Goal: Task Accomplishment & Management: Manage account settings

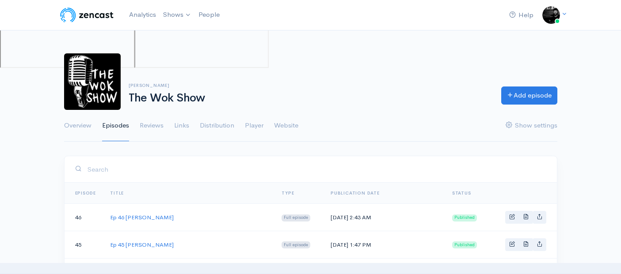
scroll to position [343, 0]
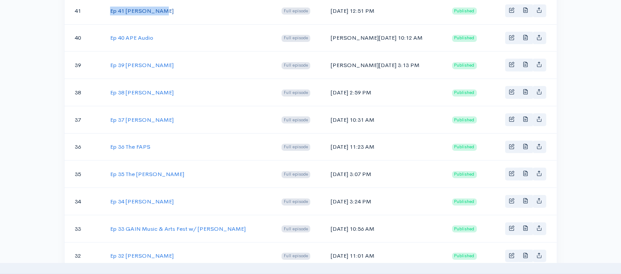
drag, startPoint x: 162, startPoint y: 8, endPoint x: 110, endPoint y: 8, distance: 51.7
click at [110, 8] on td "Ep 41 [PERSON_NAME]" at bounding box center [188, 10] width 171 height 27
copy link "Ep 41 [PERSON_NAME]"
drag, startPoint x: 373, startPoint y: 8, endPoint x: 332, endPoint y: 9, distance: 40.7
click at [332, 9] on td "[DATE] 12:51 PM" at bounding box center [385, 10] width 122 height 27
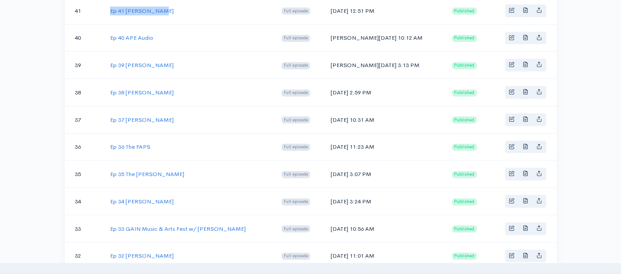
copy td "[DATE]"
click at [146, 7] on link "Ep 41 [PERSON_NAME]" at bounding box center [142, 11] width 64 height 8
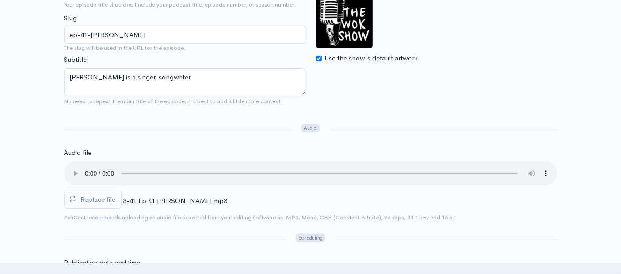
scroll to position [245, 0]
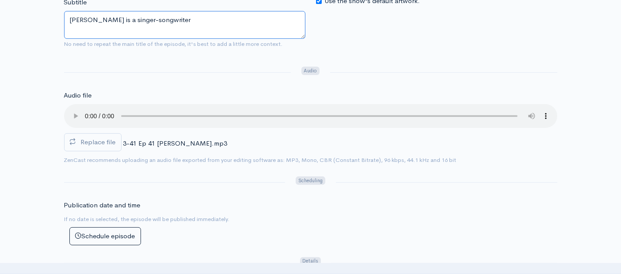
drag, startPoint x: 171, startPoint y: 17, endPoint x: 15, endPoint y: 11, distance: 156.1
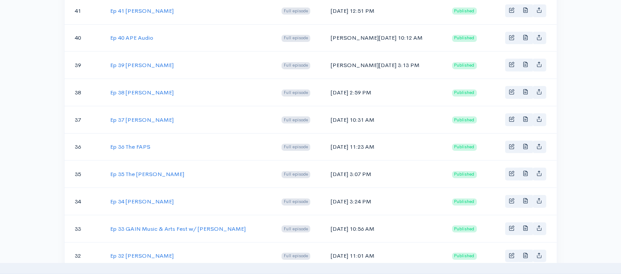
scroll to position [294, 0]
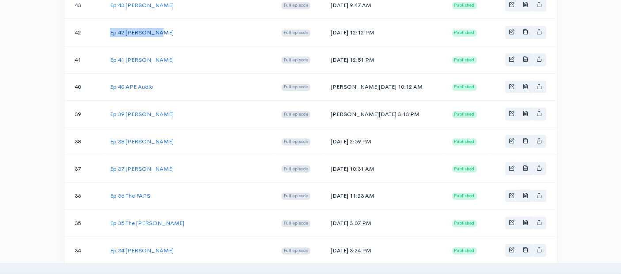
drag, startPoint x: 156, startPoint y: 30, endPoint x: 111, endPoint y: 30, distance: 45.5
click at [111, 30] on td "Ep 42 [PERSON_NAME]" at bounding box center [188, 32] width 171 height 27
copy link "Ep 42 [PERSON_NAME]"
drag, startPoint x: 377, startPoint y: 28, endPoint x: 333, endPoint y: 28, distance: 44.2
click at [333, 28] on td "[DATE] 12:12 PM" at bounding box center [385, 32] width 122 height 27
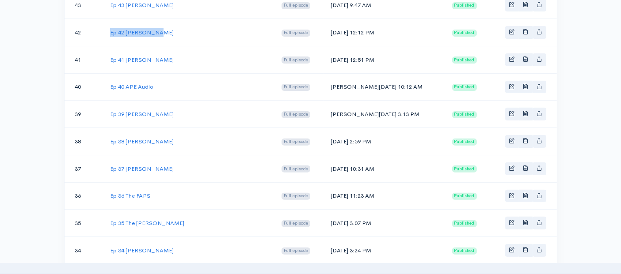
copy td "[DATE]"
click at [141, 31] on link "Ep 42 [PERSON_NAME]" at bounding box center [142, 33] width 64 height 8
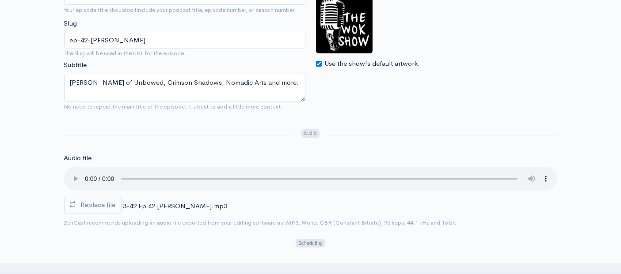
scroll to position [196, 0]
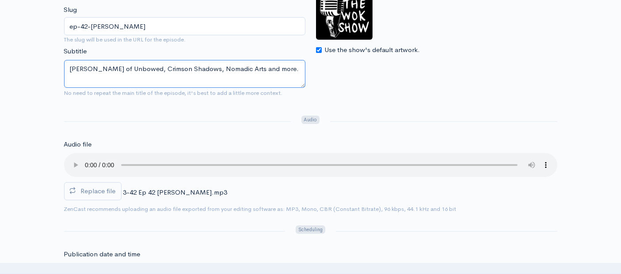
drag, startPoint x: 273, startPoint y: 68, endPoint x: 48, endPoint y: 62, distance: 224.6
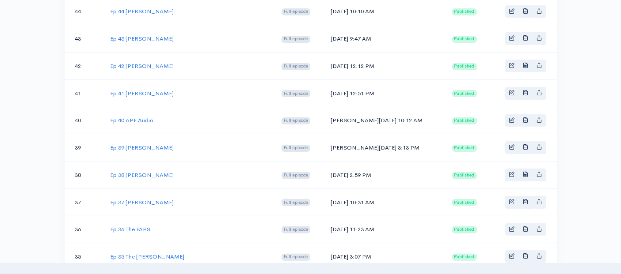
scroll to position [245, 0]
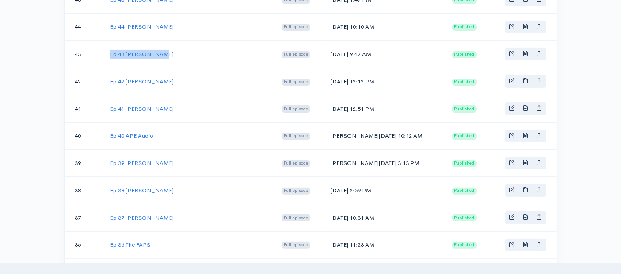
drag, startPoint x: 157, startPoint y: 51, endPoint x: 105, endPoint y: 51, distance: 52.6
click at [105, 51] on td "Ep 43 [PERSON_NAME]" at bounding box center [188, 54] width 171 height 27
copy link "Ep 43 [PERSON_NAME]"
drag, startPoint x: 376, startPoint y: 52, endPoint x: 332, endPoint y: 51, distance: 44.2
click at [332, 51] on td "[DATE] 9:47 AM" at bounding box center [385, 54] width 122 height 27
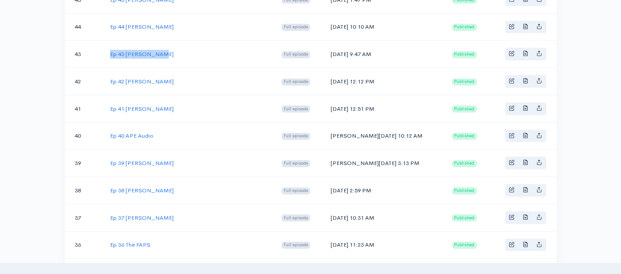
copy td "[DATE]"
click at [138, 53] on link "Ep 43 [PERSON_NAME]" at bounding box center [142, 54] width 64 height 8
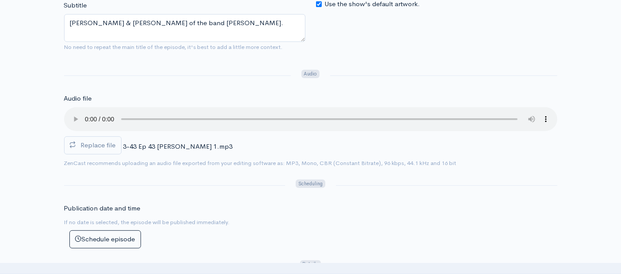
scroll to position [196, 0]
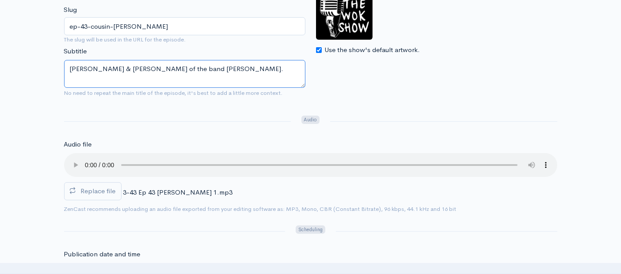
drag, startPoint x: 244, startPoint y: 69, endPoint x: 44, endPoint y: 56, distance: 199.8
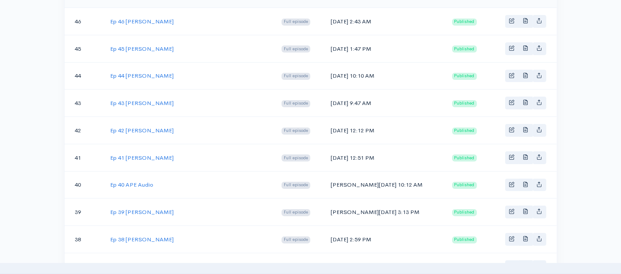
scroll to position [245, 0]
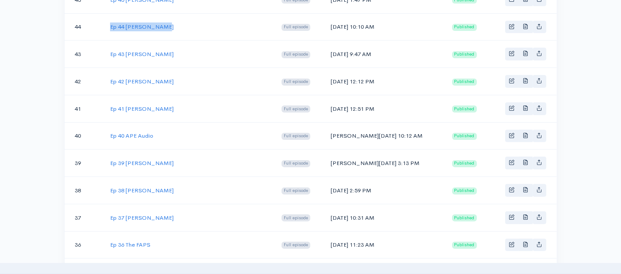
drag, startPoint x: 160, startPoint y: 26, endPoint x: 109, endPoint y: 27, distance: 51.3
click at [109, 27] on td "Ep 44 [PERSON_NAME]" at bounding box center [188, 26] width 171 height 27
copy link "Ep 44 [PERSON_NAME]"
drag, startPoint x: 379, startPoint y: 24, endPoint x: 333, endPoint y: 24, distance: 46.0
click at [333, 24] on td "[DATE] 10:10 AM" at bounding box center [385, 26] width 122 height 27
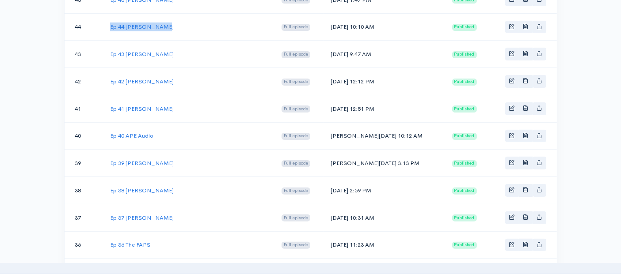
copy td "[DATE]"
click at [149, 24] on link "Ep 44 [PERSON_NAME]" at bounding box center [142, 27] width 64 height 8
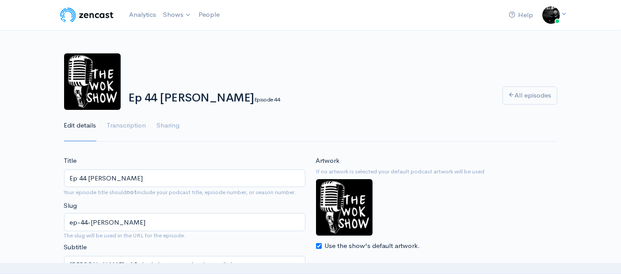
scroll to position [49, 0]
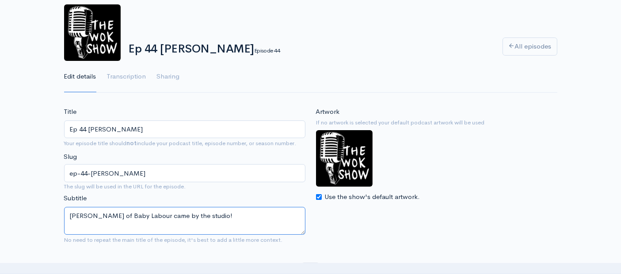
drag, startPoint x: 213, startPoint y: 215, endPoint x: 0, endPoint y: 210, distance: 212.6
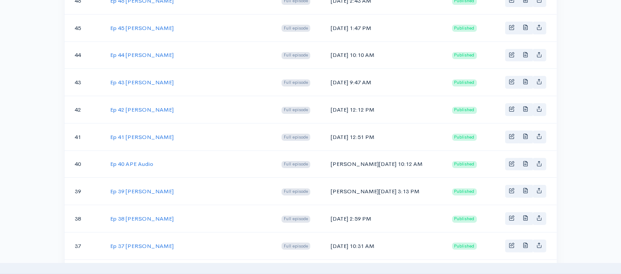
scroll to position [196, 0]
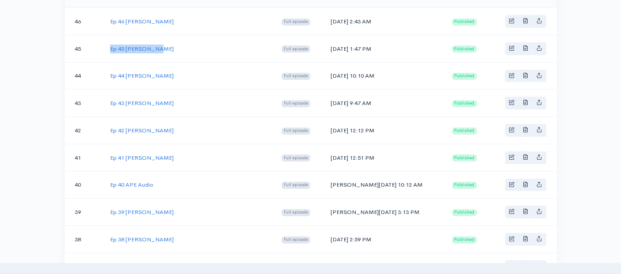
drag, startPoint x: 155, startPoint y: 46, endPoint x: 109, endPoint y: 50, distance: 45.7
click at [109, 50] on td "Ep 45 [PERSON_NAME]" at bounding box center [188, 48] width 171 height 27
copy link "Ep 45 [PERSON_NAME]"
click at [377, 42] on td "[DATE] 1:47 PM" at bounding box center [385, 48] width 122 height 27
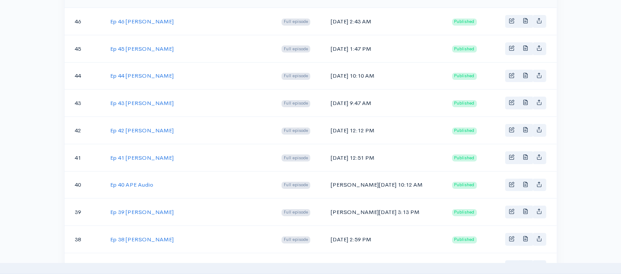
click at [375, 47] on td "[DATE] 1:47 PM" at bounding box center [385, 48] width 122 height 27
drag, startPoint x: 375, startPoint y: 47, endPoint x: 360, endPoint y: 47, distance: 15.5
click at [360, 47] on td "[DATE] 1:47 PM" at bounding box center [385, 48] width 122 height 27
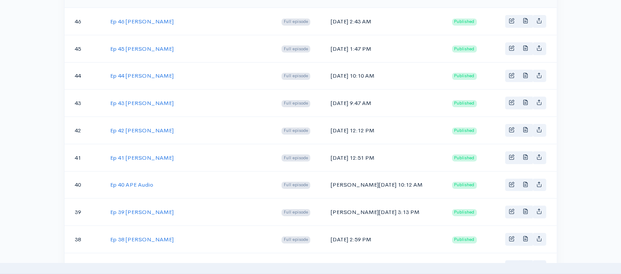
click at [360, 47] on td "[DATE] 1:47 PM" at bounding box center [385, 48] width 122 height 27
drag, startPoint x: 376, startPoint y: 46, endPoint x: 333, endPoint y: 45, distance: 42.4
click at [333, 45] on td "[DATE] 1:47 PM" at bounding box center [385, 48] width 122 height 27
copy td "[DATE]"
click at [134, 49] on link "Ep 45 [PERSON_NAME]" at bounding box center [142, 49] width 64 height 8
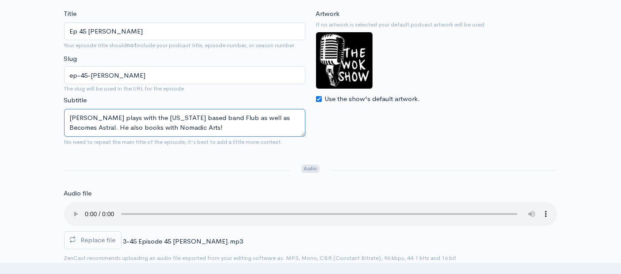
drag, startPoint x: 189, startPoint y: 128, endPoint x: 64, endPoint y: 120, distance: 125.8
click at [64, 120] on textarea "[PERSON_NAME] plays with the [US_STATE] based band Flub as well as Becomes Astr…" at bounding box center [184, 123] width 241 height 28
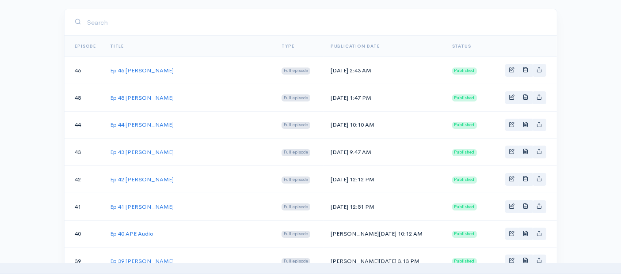
scroll to position [196, 0]
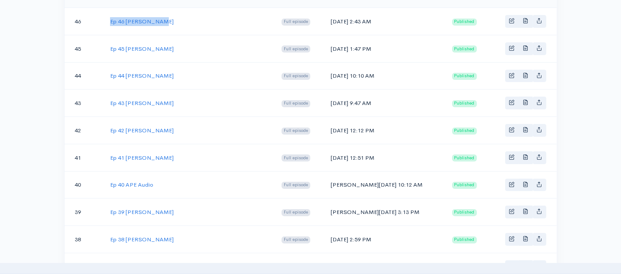
drag, startPoint x: 158, startPoint y: 19, endPoint x: 110, endPoint y: 24, distance: 48.0
click at [110, 24] on td "Ep 46 [PERSON_NAME]" at bounding box center [188, 21] width 171 height 27
drag, startPoint x: 378, startPoint y: 21, endPoint x: 365, endPoint y: 21, distance: 13.3
click at [365, 21] on td "[DATE] 2:43 AM" at bounding box center [385, 21] width 122 height 27
drag, startPoint x: 380, startPoint y: 20, endPoint x: 332, endPoint y: 19, distance: 47.3
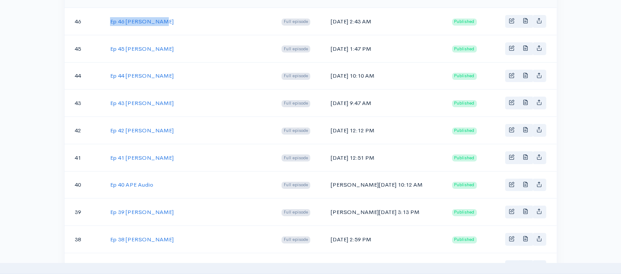
click at [332, 19] on td "[DATE] 2:43 AM" at bounding box center [385, 21] width 122 height 27
click at [149, 21] on link "Ep 46 [PERSON_NAME]" at bounding box center [142, 22] width 64 height 8
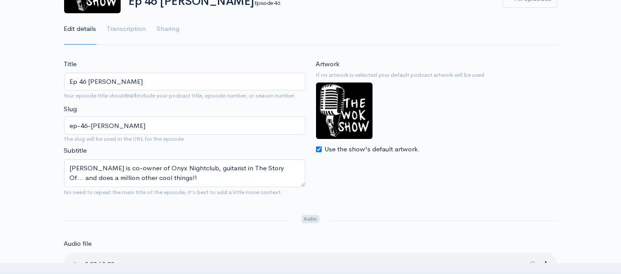
scroll to position [98, 0]
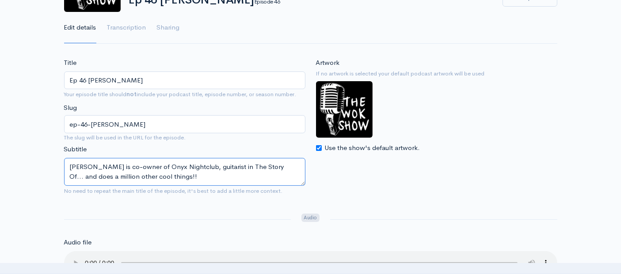
drag, startPoint x: 141, startPoint y: 175, endPoint x: 66, endPoint y: 168, distance: 75.4
click at [66, 168] on textarea "[PERSON_NAME] is co-owner of Onyx Nightclub, guitarist in The Story Of... and d…" at bounding box center [184, 172] width 241 height 28
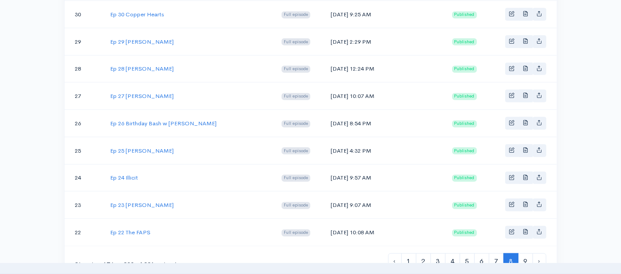
scroll to position [736, 0]
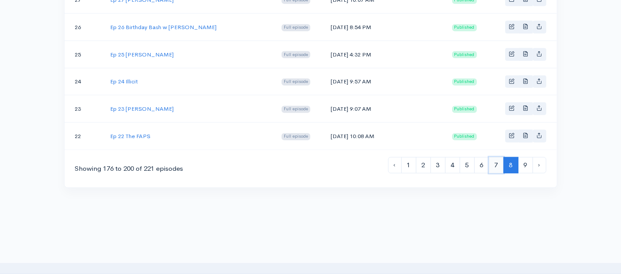
click at [496, 157] on link "7" at bounding box center [496, 165] width 15 height 16
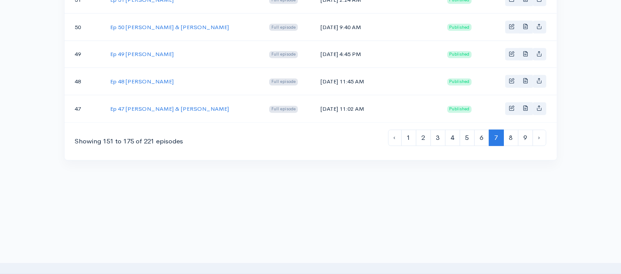
scroll to position [765, 0]
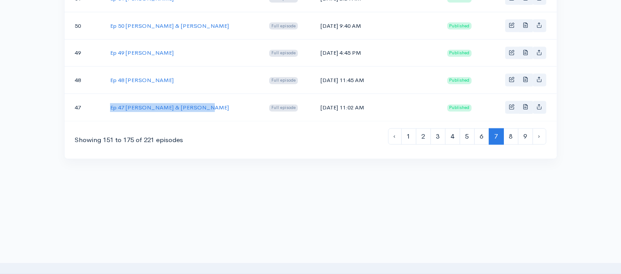
drag, startPoint x: 200, startPoint y: 98, endPoint x: 109, endPoint y: 98, distance: 90.6
click at [109, 98] on td "Ep 47 [PERSON_NAME] & [PERSON_NAME]" at bounding box center [182, 107] width 159 height 27
drag, startPoint x: 362, startPoint y: 98, endPoint x: 314, endPoint y: 98, distance: 47.7
click at [314, 98] on td "[DATE] 11:02 AM" at bounding box center [376, 107] width 127 height 27
click at [182, 104] on link "Ep 47 [PERSON_NAME] & [PERSON_NAME]" at bounding box center [169, 108] width 119 height 8
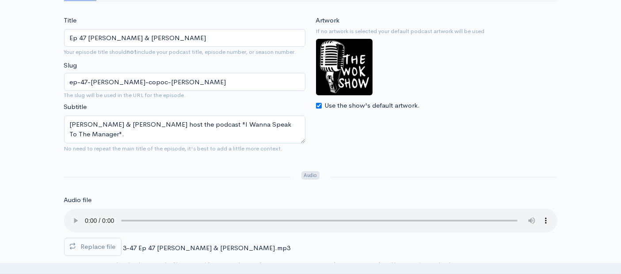
scroll to position [147, 0]
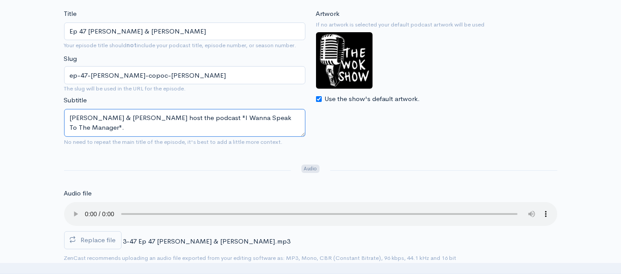
drag, startPoint x: 261, startPoint y: 117, endPoint x: 35, endPoint y: 111, distance: 226.3
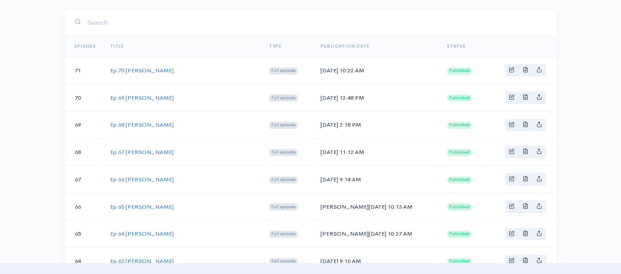
scroll to position [765, 0]
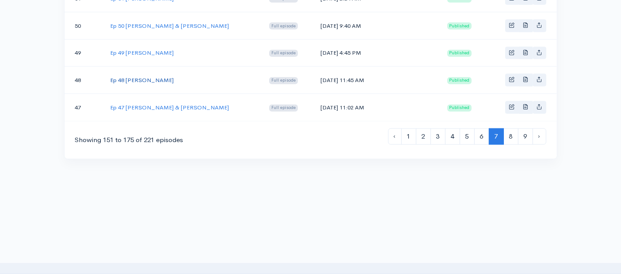
drag, startPoint x: 170, startPoint y: 70, endPoint x: 111, endPoint y: 73, distance: 59.3
click at [111, 73] on td "Ep 48 [PERSON_NAME]" at bounding box center [182, 80] width 159 height 27
drag, startPoint x: 362, startPoint y: 70, endPoint x: 316, endPoint y: 70, distance: 46.0
click at [316, 70] on td "[DATE] 11:45 AM" at bounding box center [376, 80] width 127 height 27
click at [153, 76] on link "Ep 48 [PERSON_NAME]" at bounding box center [142, 80] width 64 height 8
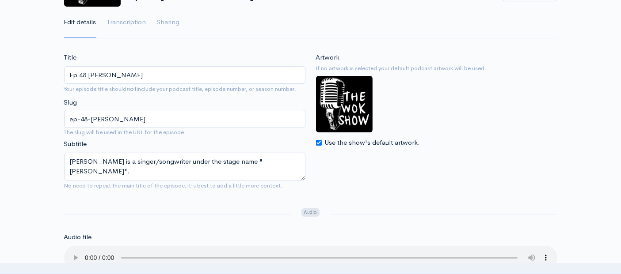
scroll to position [196, 0]
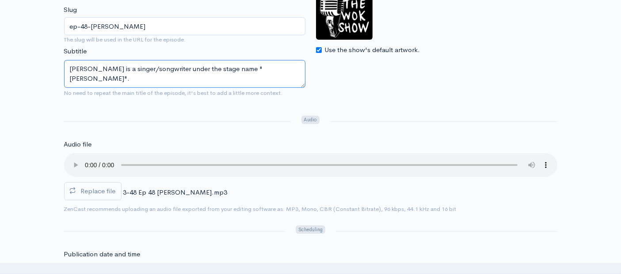
click at [259, 69] on textarea "[PERSON_NAME] is a singer/songwriter under the stage name "[PERSON_NAME]"." at bounding box center [184, 74] width 241 height 28
click at [221, 66] on textarea "[PERSON_NAME] is a singer/songwriter under the stage name "[PERSON_NAME]"." at bounding box center [184, 74] width 241 height 28
drag, startPoint x: 253, startPoint y: 67, endPoint x: 22, endPoint y: 60, distance: 231.3
type textarea "[PERSON_NAME] is a singer/songwriter under the stage name [PERSON_NAME]."
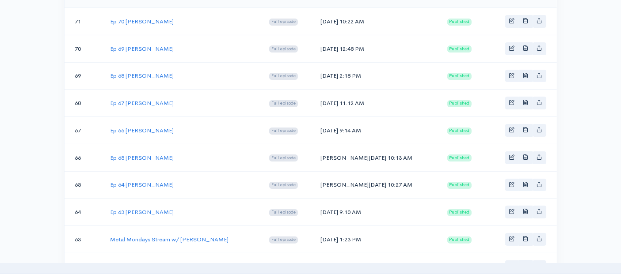
scroll to position [765, 0]
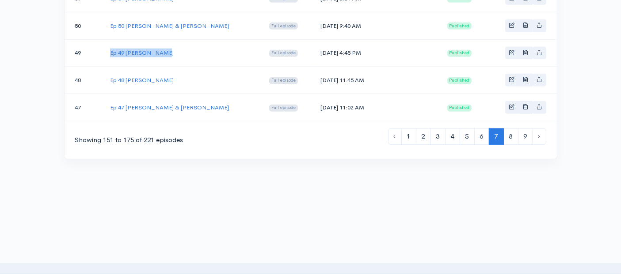
drag, startPoint x: 158, startPoint y: 42, endPoint x: 110, endPoint y: 47, distance: 48.4
click at [110, 47] on td "Ep 49 [PERSON_NAME]" at bounding box center [182, 52] width 159 height 27
drag, startPoint x: 361, startPoint y: 42, endPoint x: 317, endPoint y: 46, distance: 44.3
click at [317, 46] on td "[DATE] 4:45 PM" at bounding box center [376, 52] width 127 height 27
click at [148, 49] on link "Ep 49 [PERSON_NAME]" at bounding box center [142, 53] width 64 height 8
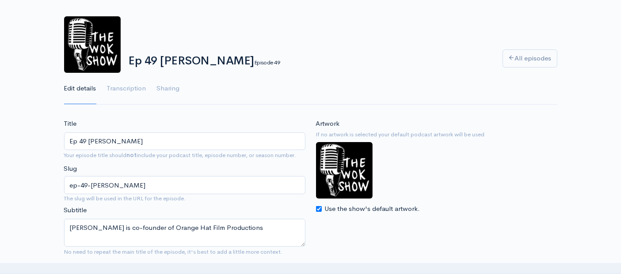
scroll to position [196, 0]
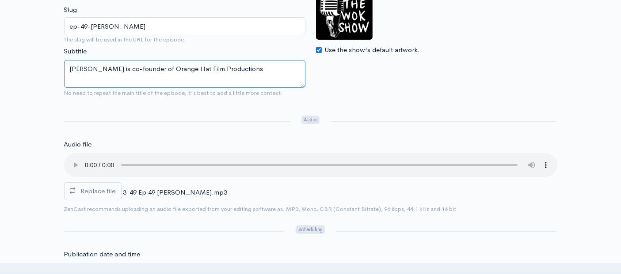
drag, startPoint x: 243, startPoint y: 70, endPoint x: 11, endPoint y: 64, distance: 231.7
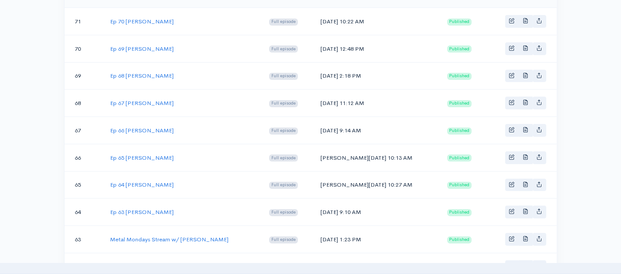
scroll to position [765, 0]
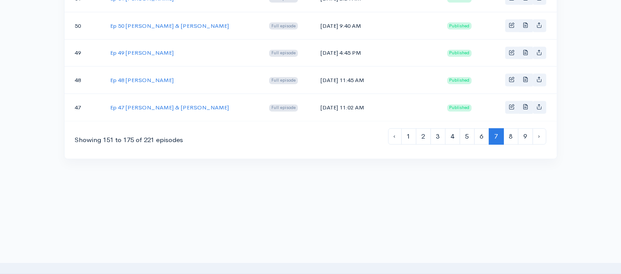
drag, startPoint x: 208, startPoint y: 15, endPoint x: 109, endPoint y: 15, distance: 98.6
click at [109, 15] on td "Ep 50 [PERSON_NAME] & [PERSON_NAME]" at bounding box center [182, 25] width 159 height 27
drag, startPoint x: 362, startPoint y: 17, endPoint x: 316, endPoint y: 16, distance: 46.8
click at [316, 16] on td "[DATE] 9:40 AM" at bounding box center [376, 25] width 127 height 27
click at [165, 22] on link "Ep 50 [PERSON_NAME] & [PERSON_NAME]" at bounding box center [169, 26] width 119 height 8
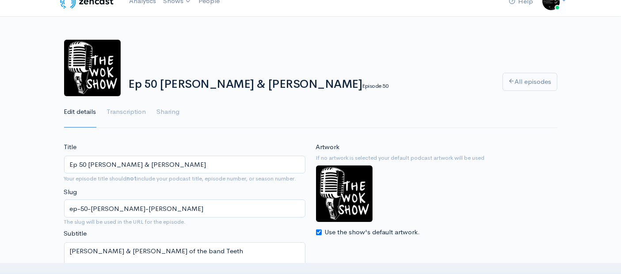
scroll to position [98, 0]
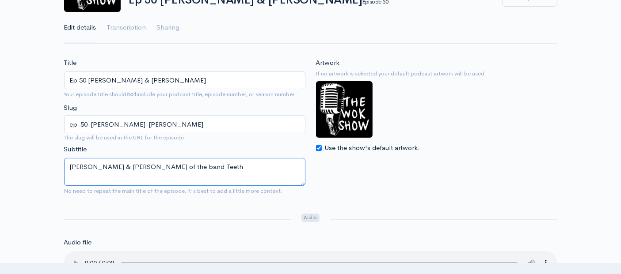
drag, startPoint x: 217, startPoint y: 168, endPoint x: 59, endPoint y: 160, distance: 158.0
click at [60, 161] on div "Title Ep 50 [PERSON_NAME] & [PERSON_NAME] Your episode title should not include…" at bounding box center [185, 128] width 252 height 141
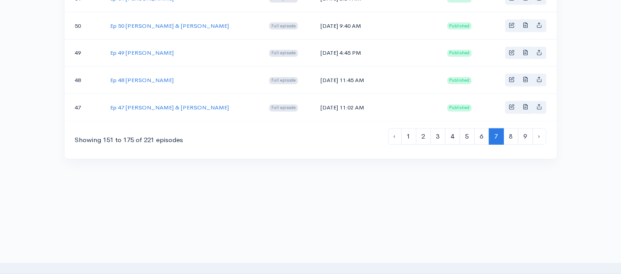
scroll to position [716, 0]
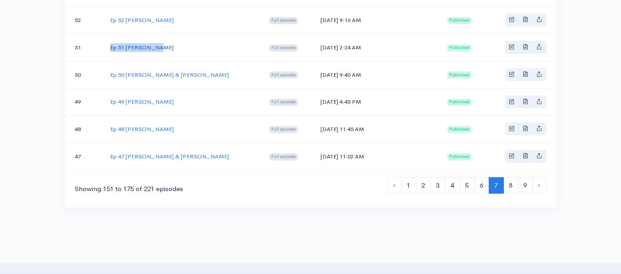
drag, startPoint x: 155, startPoint y: 37, endPoint x: 110, endPoint y: 40, distance: 44.7
click at [110, 40] on td "Ep 51 [PERSON_NAME]" at bounding box center [182, 47] width 159 height 27
drag, startPoint x: 359, startPoint y: 38, endPoint x: 317, endPoint y: 39, distance: 42.0
click at [317, 39] on td "[DATE] 2:24 AM" at bounding box center [376, 47] width 127 height 27
click at [139, 44] on link "Ep 51 [PERSON_NAME]" at bounding box center [142, 48] width 64 height 8
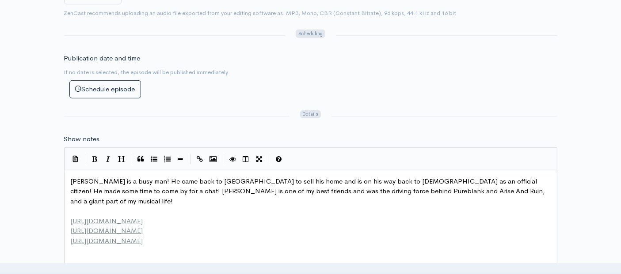
scroll to position [3, 0]
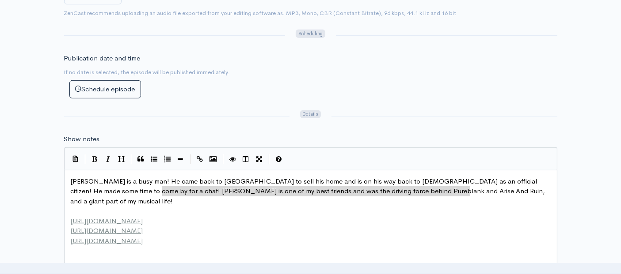
type textarea "chat! [PERSON_NAME] is one of my best friends and was the driving force behind …"
drag, startPoint x: 471, startPoint y: 188, endPoint x: 33, endPoint y: 186, distance: 438.0
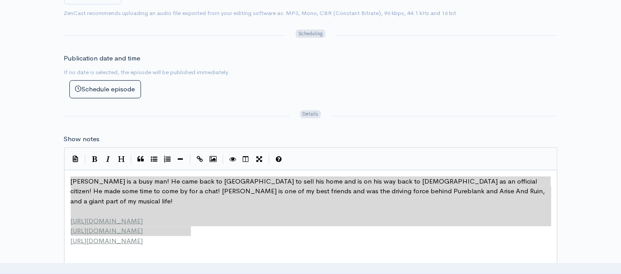
type textarea "[PERSON_NAME] is a busy man! He came back to [GEOGRAPHIC_DATA] to sell his home…"
drag, startPoint x: 194, startPoint y: 228, endPoint x: 52, endPoint y: 179, distance: 151.2
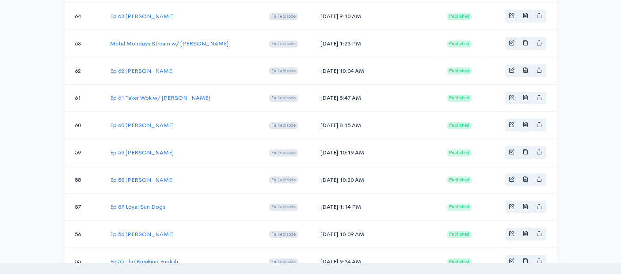
scroll to position [716, 0]
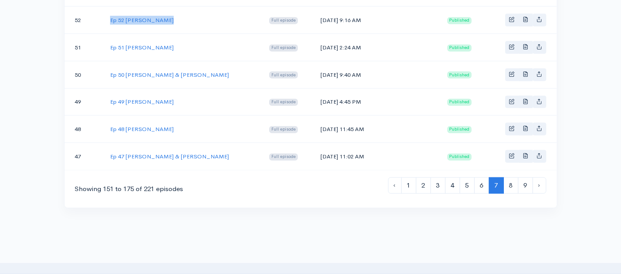
drag, startPoint x: 163, startPoint y: 14, endPoint x: 108, endPoint y: 15, distance: 54.4
click at [108, 15] on td "Ep 52 [PERSON_NAME]" at bounding box center [182, 20] width 159 height 27
drag, startPoint x: 362, startPoint y: 12, endPoint x: 316, endPoint y: 11, distance: 46.4
click at [316, 11] on td "[DATE] 9:16 AM" at bounding box center [376, 20] width 127 height 27
click at [151, 16] on link "Ep 52 [PERSON_NAME]" at bounding box center [142, 20] width 64 height 8
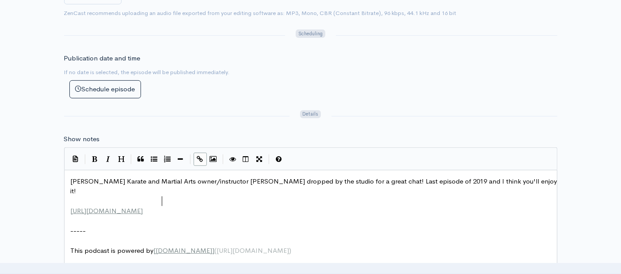
scroll to position [3, 0]
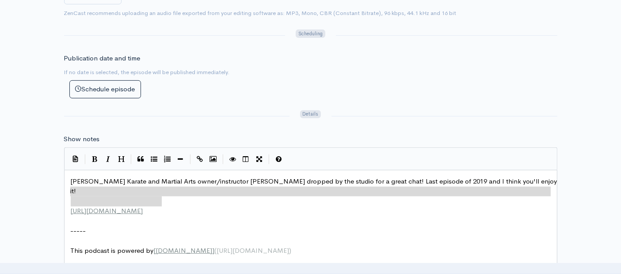
type textarea "[PERSON_NAME] Karate and Martial Arts owner/instructor [PERSON_NAME] dropped by…"
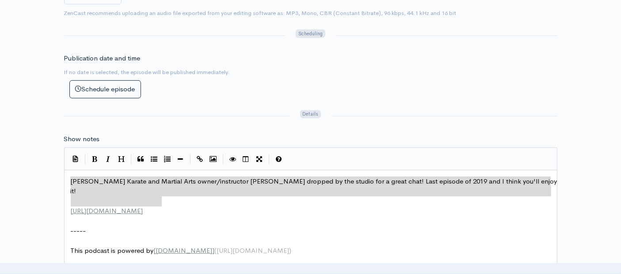
drag, startPoint x: 168, startPoint y: 201, endPoint x: 45, endPoint y: 172, distance: 126.1
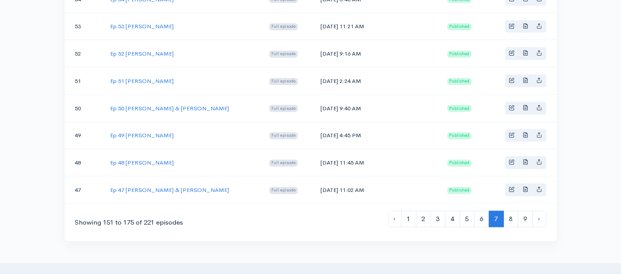
scroll to position [667, 0]
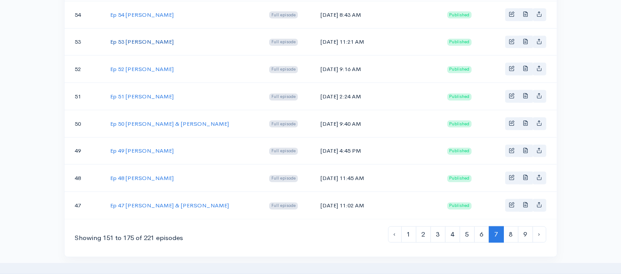
click at [148, 38] on link "Ep 53 [PERSON_NAME]" at bounding box center [142, 42] width 64 height 8
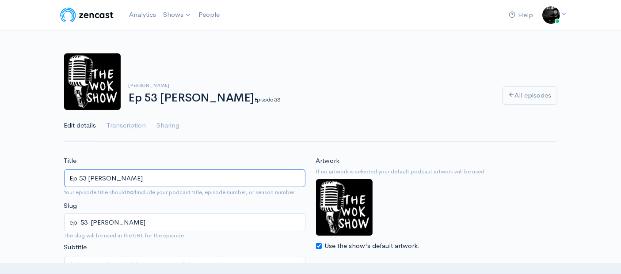
drag, startPoint x: 129, startPoint y: 179, endPoint x: 0, endPoint y: 157, distance: 130.5
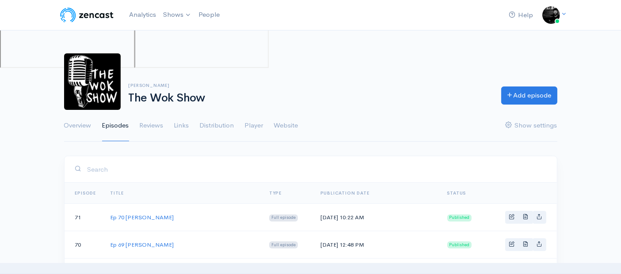
scroll to position [667, 0]
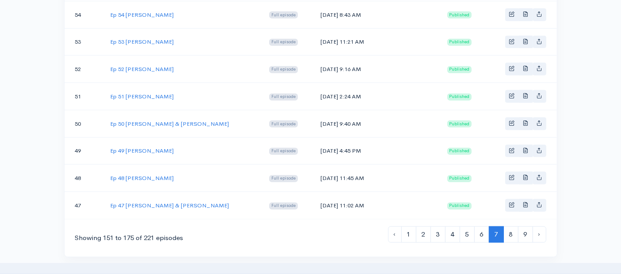
drag, startPoint x: 362, startPoint y: 35, endPoint x: 315, endPoint y: 37, distance: 46.4
click at [315, 37] on td "[DATE] 11:21 AM" at bounding box center [376, 41] width 127 height 27
click at [144, 38] on link "Ep 53 [PERSON_NAME]" at bounding box center [142, 42] width 64 height 8
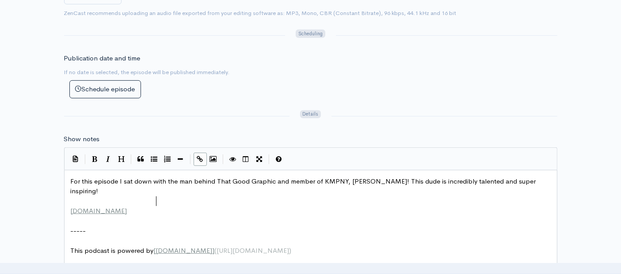
scroll to position [3, 0]
type textarea "For this episode I sat down with the man behind That Good Graphic and member of…"
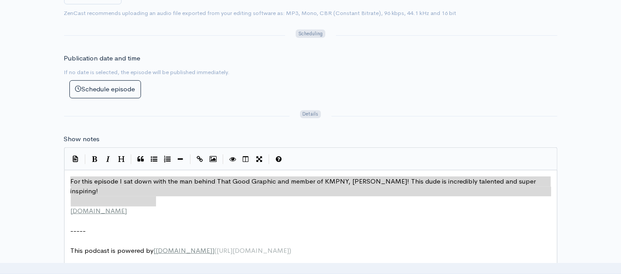
drag, startPoint x: 165, startPoint y: 200, endPoint x: 0, endPoint y: 173, distance: 167.5
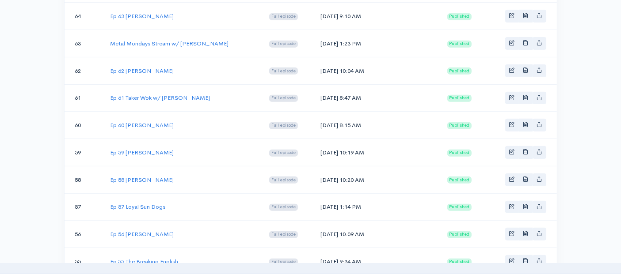
scroll to position [667, 0]
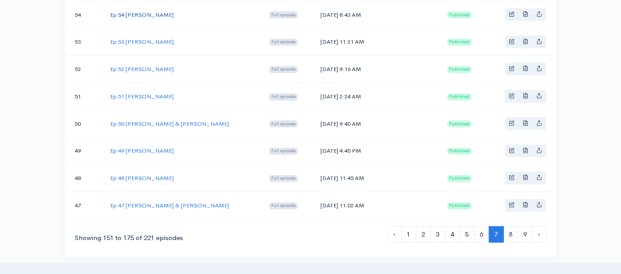
click at [159, 11] on link "Ep 54 [PERSON_NAME]" at bounding box center [142, 15] width 64 height 8
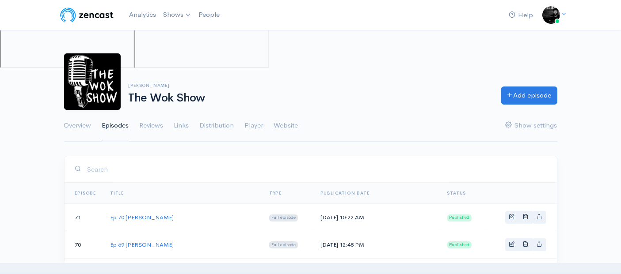
scroll to position [667, 0]
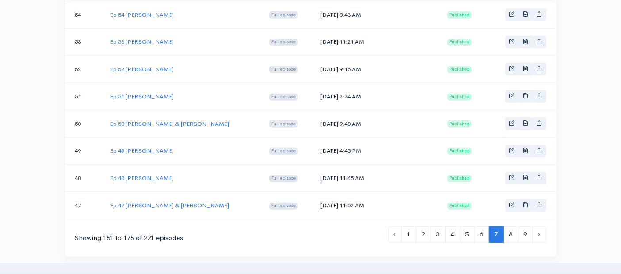
drag, startPoint x: 183, startPoint y: 7, endPoint x: 109, endPoint y: 6, distance: 74.2
click at [109, 6] on td "Ep 54 [PERSON_NAME]" at bounding box center [182, 14] width 159 height 27
drag, startPoint x: 361, startPoint y: 6, endPoint x: 316, endPoint y: 7, distance: 45.1
click at [316, 7] on td "[DATE] 8:43 AM" at bounding box center [376, 14] width 127 height 27
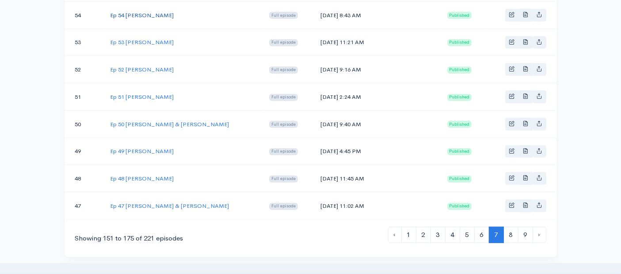
click at [145, 11] on link "Ep 54 [PERSON_NAME]" at bounding box center [142, 15] width 64 height 8
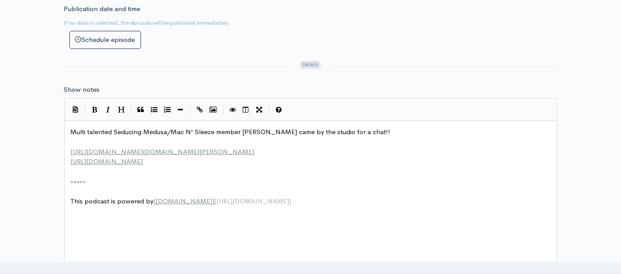
scroll to position [3, 0]
type textarea "Multi talented Seducing Medusa/Mac N' Sleeze member [PERSON_NAME] came by the s…"
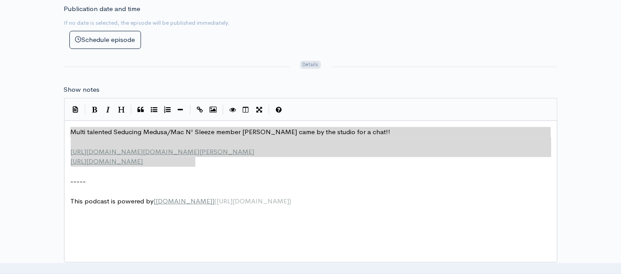
drag, startPoint x: 204, startPoint y: 162, endPoint x: 43, endPoint y: 119, distance: 166.2
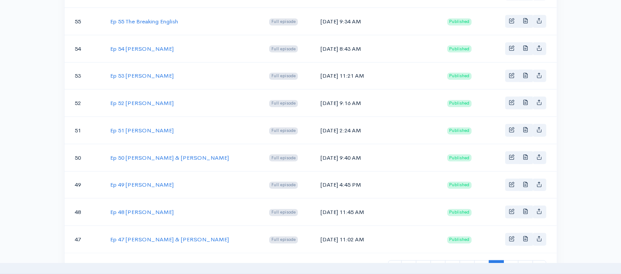
scroll to position [617, 0]
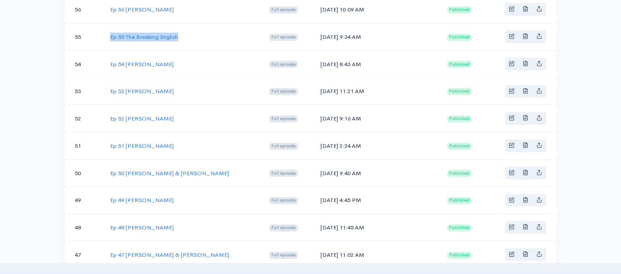
drag, startPoint x: 181, startPoint y: 29, endPoint x: 109, endPoint y: 34, distance: 72.2
click at [109, 34] on td "Ep 55 The Breaking English" at bounding box center [182, 36] width 159 height 27
drag, startPoint x: 359, startPoint y: 30, endPoint x: 316, endPoint y: 27, distance: 42.5
click at [316, 27] on td "[DATE] 9:34 AM" at bounding box center [376, 36] width 127 height 27
click at [135, 33] on link "Ep 55 The Breaking English" at bounding box center [144, 37] width 68 height 8
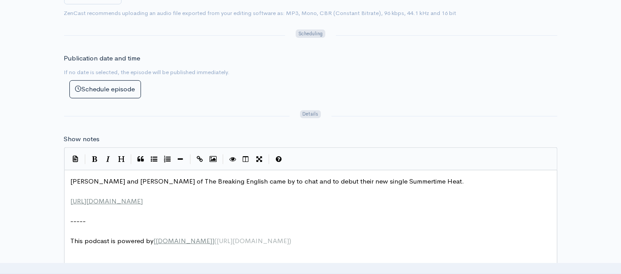
scroll to position [3, 0]
type textarea "[PERSON_NAME] and [PERSON_NAME] of The Breaking English came by to chat and to …"
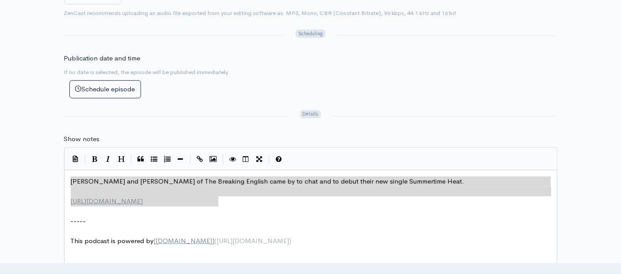
drag, startPoint x: 229, startPoint y: 202, endPoint x: 23, endPoint y: 177, distance: 208.0
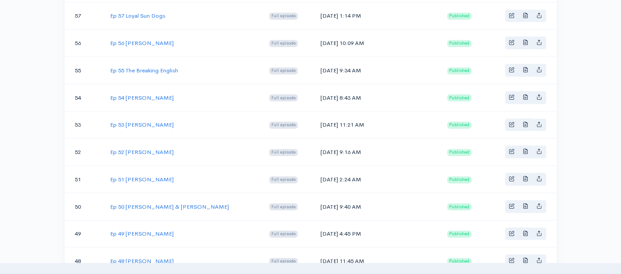
scroll to position [568, 0]
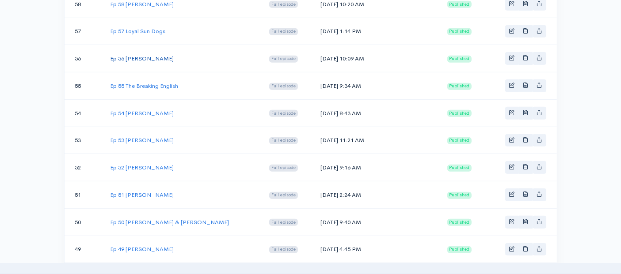
drag, startPoint x: 168, startPoint y: 49, endPoint x: 111, endPoint y: 51, distance: 57.0
click at [111, 51] on td "Ep 56 [PERSON_NAME]" at bounding box center [182, 58] width 159 height 27
drag, startPoint x: 361, startPoint y: 53, endPoint x: 316, endPoint y: 51, distance: 45.6
click at [316, 51] on td "[DATE] 10:09 AM" at bounding box center [376, 58] width 127 height 27
click at [152, 55] on link "Ep 56 [PERSON_NAME]" at bounding box center [142, 59] width 64 height 8
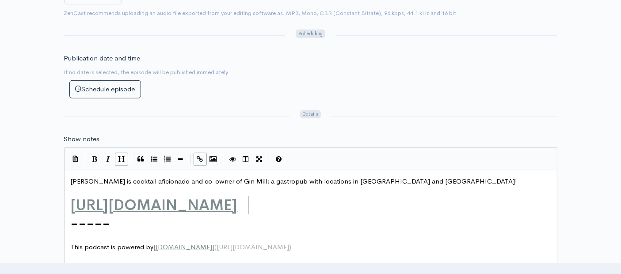
scroll to position [3, 0]
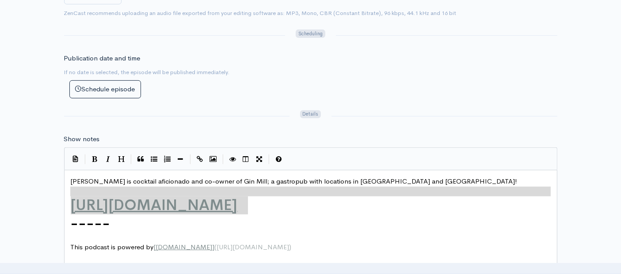
type textarea "[PERSON_NAME] is cocktail aficionado and co-owner of Gin Mill; a gastropub with…"
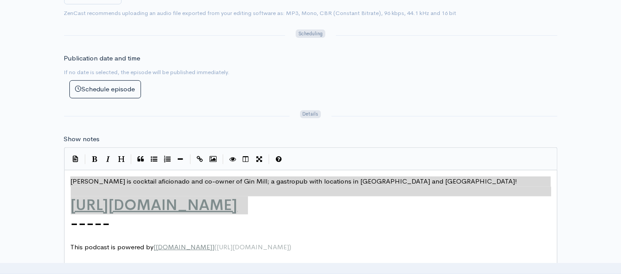
drag, startPoint x: 262, startPoint y: 208, endPoint x: 59, endPoint y: 176, distance: 205.3
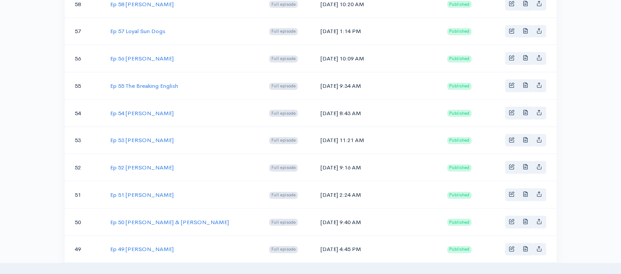
scroll to position [519, 0]
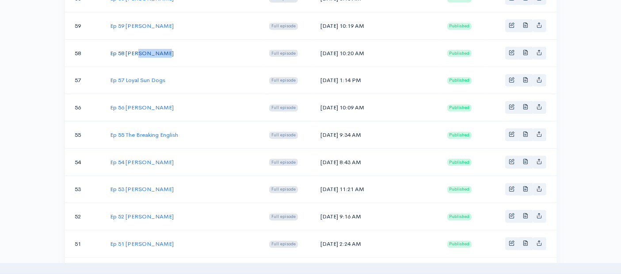
drag, startPoint x: 164, startPoint y: 47, endPoint x: 139, endPoint y: 47, distance: 25.2
click at [139, 47] on td "Ep 58 [PERSON_NAME]" at bounding box center [182, 52] width 159 height 27
drag, startPoint x: 166, startPoint y: 75, endPoint x: 111, endPoint y: 74, distance: 54.8
click at [111, 74] on td "Ep 57 Loyal Sun Dogs" at bounding box center [182, 80] width 159 height 27
drag, startPoint x: 358, startPoint y: 75, endPoint x: 316, endPoint y: 72, distance: 42.1
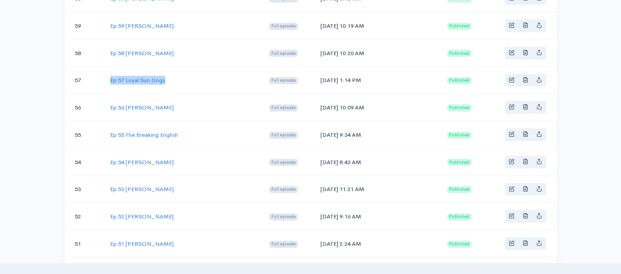
click at [316, 72] on td "[DATE] 1:14 PM" at bounding box center [376, 80] width 127 height 27
click at [136, 76] on link "Ep 57 Loyal Sun Dogs" at bounding box center [137, 80] width 55 height 8
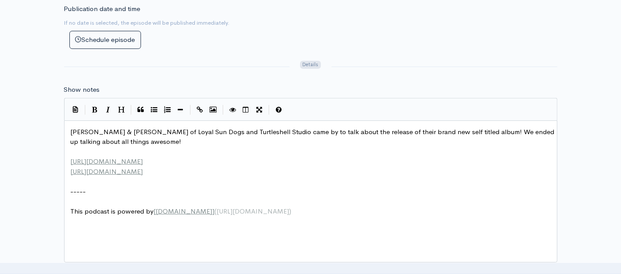
scroll to position [3, 0]
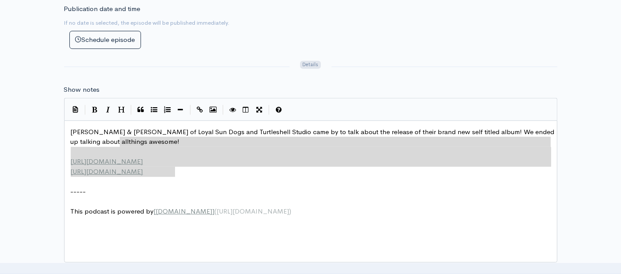
type textarea "[PERSON_NAME] & [PERSON_NAME] of Loyal Sun Dogs and Turtleshell Studio came by …"
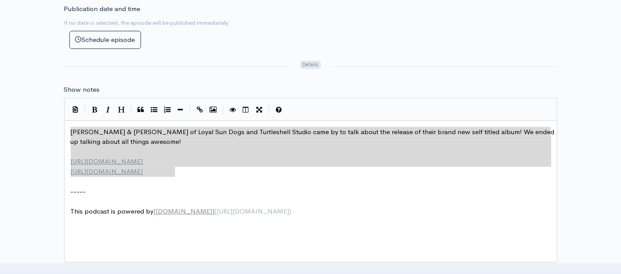
drag, startPoint x: 192, startPoint y: 172, endPoint x: 30, endPoint y: 112, distance: 173.0
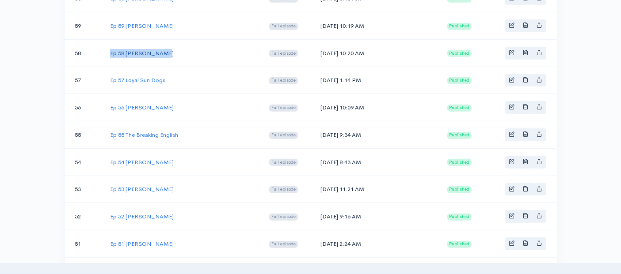
drag, startPoint x: 162, startPoint y: 47, endPoint x: 110, endPoint y: 49, distance: 51.8
click at [110, 49] on td "Ep 58 [PERSON_NAME]" at bounding box center [182, 52] width 159 height 27
drag, startPoint x: 362, startPoint y: 48, endPoint x: 316, endPoint y: 48, distance: 46.8
click at [316, 48] on td "[DATE] 10:20 AM" at bounding box center [376, 52] width 127 height 27
click at [139, 49] on link "Ep 58 [PERSON_NAME]" at bounding box center [142, 53] width 64 height 8
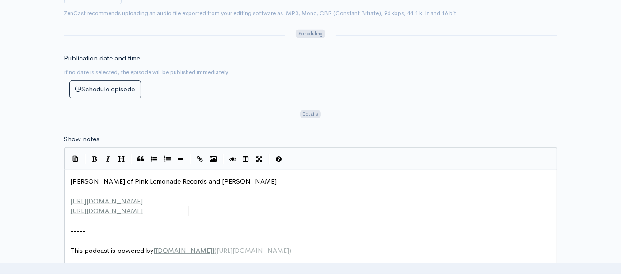
scroll to position [3, 0]
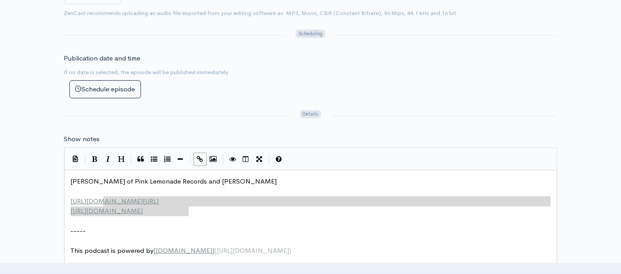
type textarea "[PERSON_NAME] of Pink Lemonade Records and [PERSON_NAME] [URL][DOMAIN_NAME] [UR…"
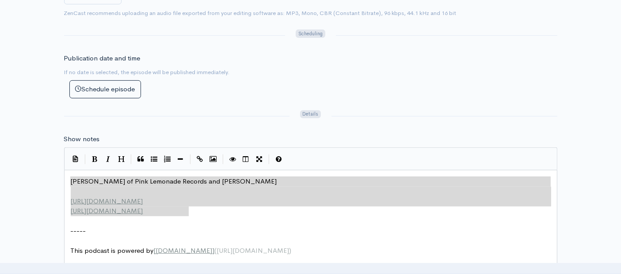
drag, startPoint x: 198, startPoint y: 209, endPoint x: 16, endPoint y: 182, distance: 184.1
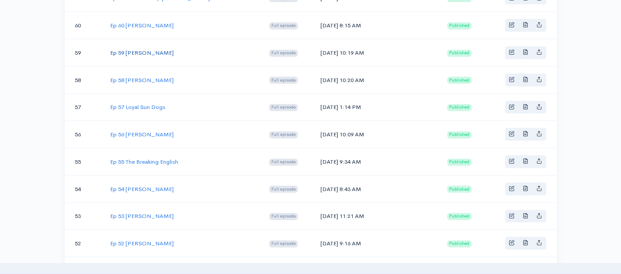
scroll to position [470, 0]
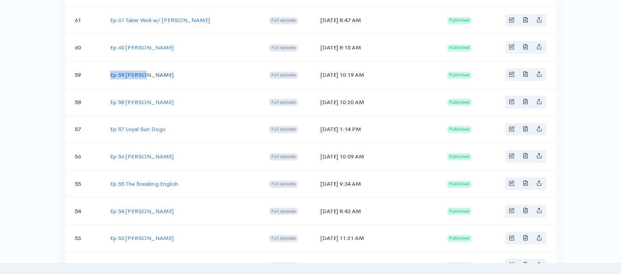
drag, startPoint x: 150, startPoint y: 69, endPoint x: 110, endPoint y: 66, distance: 39.9
click at [110, 66] on td "Ep 59 [PERSON_NAME]" at bounding box center [182, 74] width 159 height 27
drag, startPoint x: 357, startPoint y: 70, endPoint x: 315, endPoint y: 69, distance: 42.5
click at [315, 69] on td "[DATE] 10:19 AM" at bounding box center [376, 74] width 127 height 27
click at [144, 71] on td "Ep 59 [PERSON_NAME]" at bounding box center [182, 74] width 159 height 27
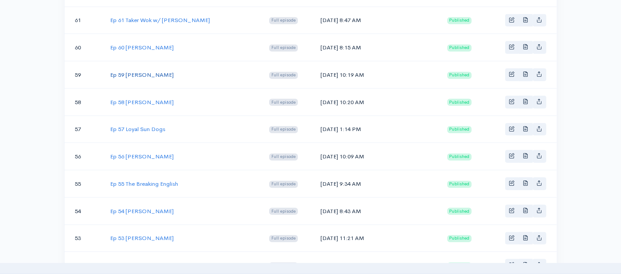
click at [137, 71] on link "Ep 59 [PERSON_NAME]" at bounding box center [142, 75] width 64 height 8
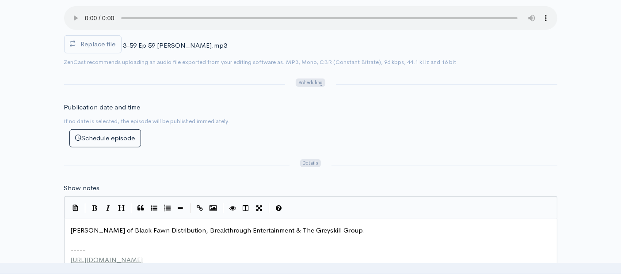
scroll to position [3, 0]
type textarea "[PERSON_NAME] of Black Fawn Distribution, Breakthrough Entertainment & The Grey…"
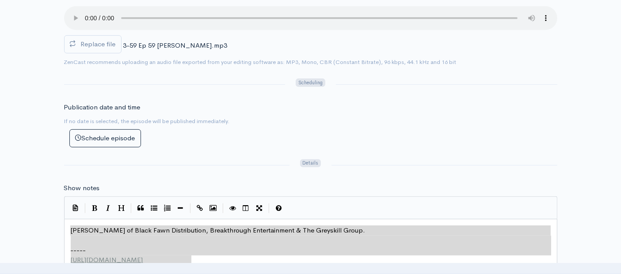
drag, startPoint x: 204, startPoint y: 258, endPoint x: 44, endPoint y: 221, distance: 164.7
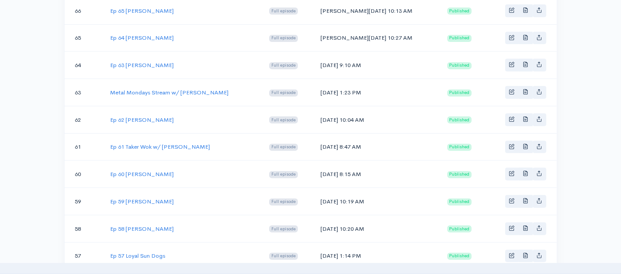
scroll to position [470, 0]
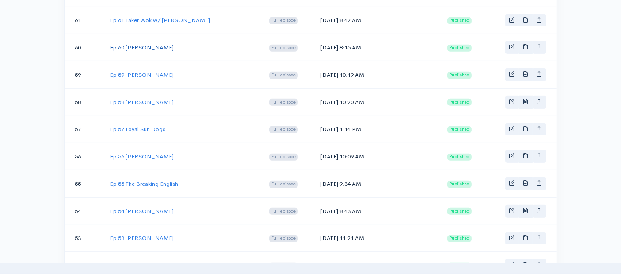
click at [150, 44] on link "Ep 60 [PERSON_NAME]" at bounding box center [142, 48] width 64 height 8
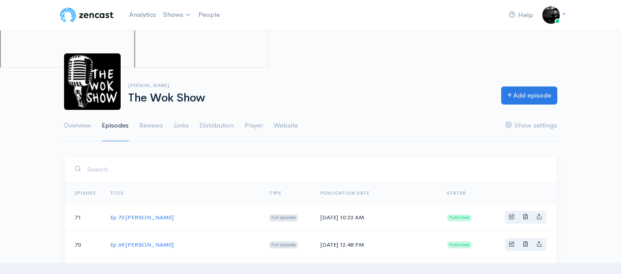
scroll to position [470, 0]
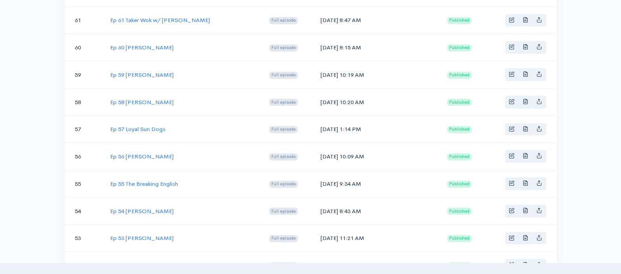
drag, startPoint x: 170, startPoint y: 42, endPoint x: 108, endPoint y: 42, distance: 61.9
click at [108, 42] on td "Ep 60 [PERSON_NAME]" at bounding box center [182, 47] width 159 height 27
drag, startPoint x: 361, startPoint y: 42, endPoint x: 316, endPoint y: 41, distance: 45.5
click at [316, 41] on td "[DATE] 8:15 AM" at bounding box center [376, 47] width 127 height 27
click at [123, 44] on link "Ep 60 [PERSON_NAME]" at bounding box center [142, 48] width 64 height 8
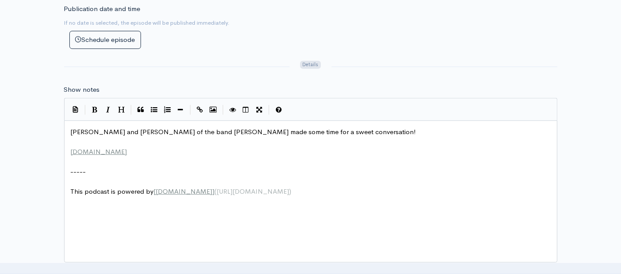
scroll to position [3, 0]
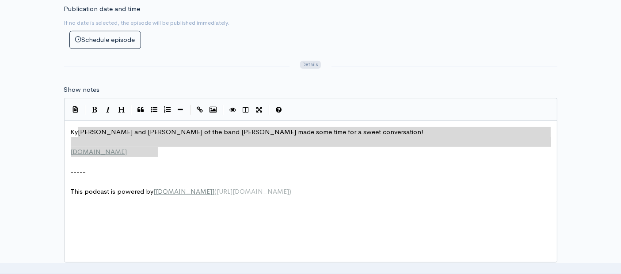
type textarea "[PERSON_NAME] and [PERSON_NAME] of the band [PERSON_NAME] made some time for a …"
drag, startPoint x: 163, startPoint y: 150, endPoint x: 31, endPoint y: 118, distance: 135.2
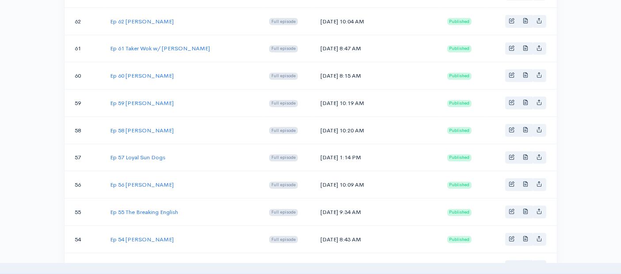
scroll to position [470, 0]
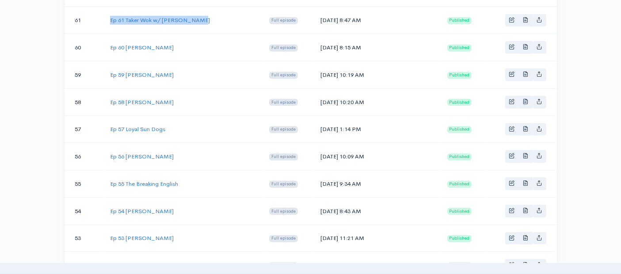
drag, startPoint x: 199, startPoint y: 16, endPoint x: 107, endPoint y: 18, distance: 92.8
click at [107, 18] on td "Ep 61 Taker Wok w/ [PERSON_NAME]" at bounding box center [182, 20] width 159 height 27
drag, startPoint x: 359, startPoint y: 17, endPoint x: 316, endPoint y: 15, distance: 43.4
click at [316, 15] on td "[DATE] 8:47 AM" at bounding box center [376, 20] width 127 height 27
click at [180, 16] on link "Ep 61 Taker Wok w/ [PERSON_NAME]" at bounding box center [160, 20] width 100 height 8
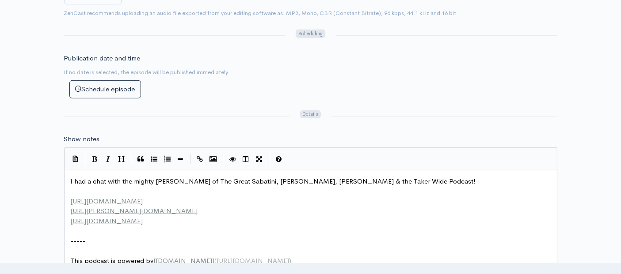
scroll to position [3, 0]
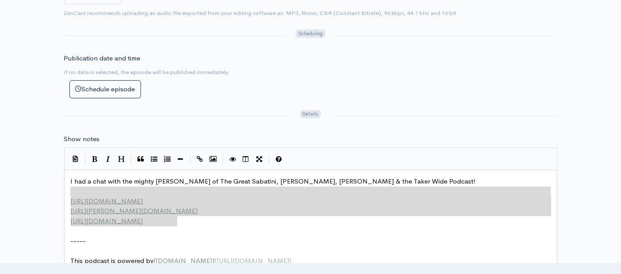
type textarea "I had a chat with the mighty [PERSON_NAME] of The Great Sabatini, [PERSON_NAME]…"
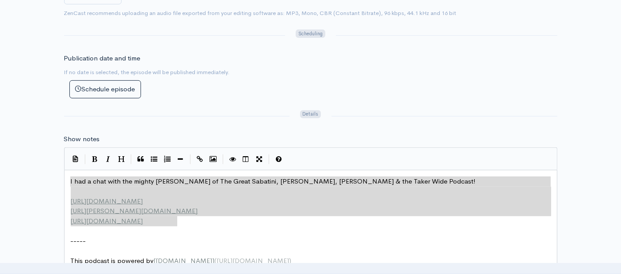
drag, startPoint x: 180, startPoint y: 222, endPoint x: 39, endPoint y: 172, distance: 150.1
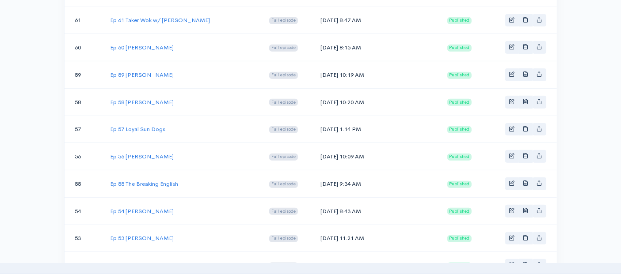
scroll to position [421, 0]
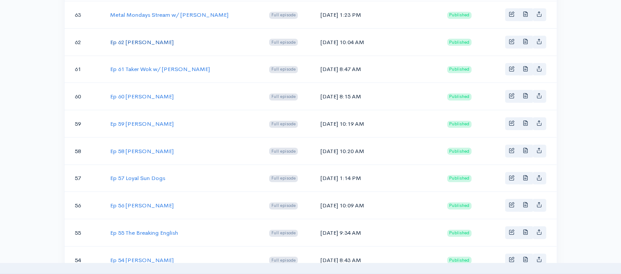
click at [143, 38] on link "Ep 62 [PERSON_NAME]" at bounding box center [142, 42] width 64 height 8
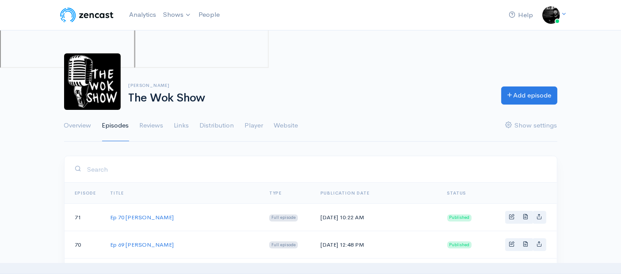
scroll to position [421, 0]
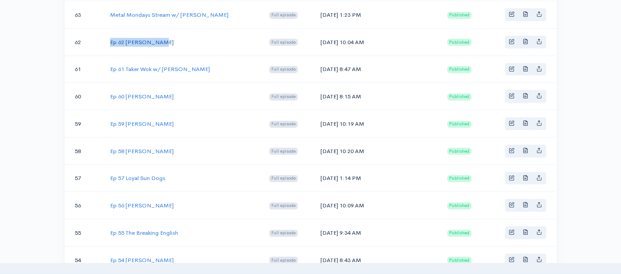
drag, startPoint x: 156, startPoint y: 38, endPoint x: 111, endPoint y: 36, distance: 45.1
click at [111, 36] on td "Ep 62 [PERSON_NAME]" at bounding box center [182, 41] width 159 height 27
drag, startPoint x: 363, startPoint y: 37, endPoint x: 316, endPoint y: 38, distance: 47.3
click at [316, 38] on td "[DATE] 10:04 AM" at bounding box center [376, 41] width 127 height 27
click at [149, 38] on link "Ep 62 [PERSON_NAME]" at bounding box center [142, 42] width 64 height 8
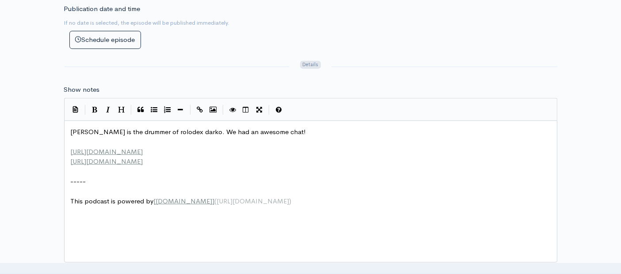
scroll to position [3, 0]
type textarea "[PERSON_NAME] is the drummer of rolodex darko. We had an awesome chat! [URL][DO…"
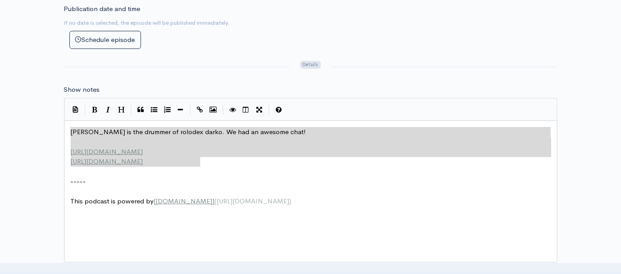
drag, startPoint x: 207, startPoint y: 161, endPoint x: 40, endPoint y: 129, distance: 170.0
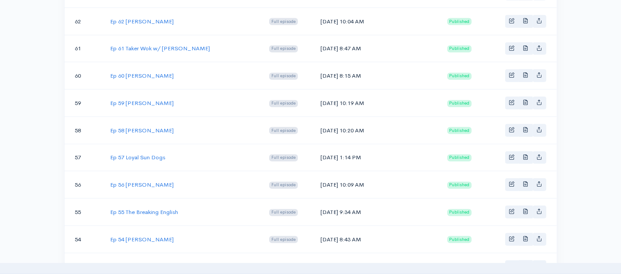
scroll to position [421, 0]
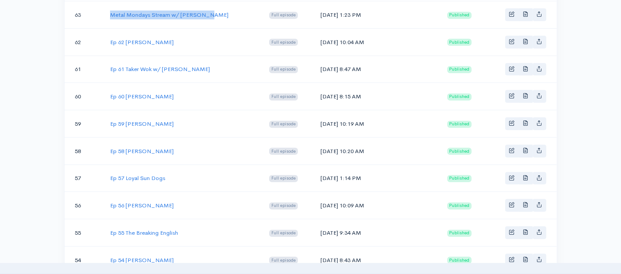
drag, startPoint x: 206, startPoint y: 12, endPoint x: 109, endPoint y: 13, distance: 96.3
click at [109, 13] on td "Metal Mondays Stream w/ [PERSON_NAME]" at bounding box center [182, 14] width 159 height 27
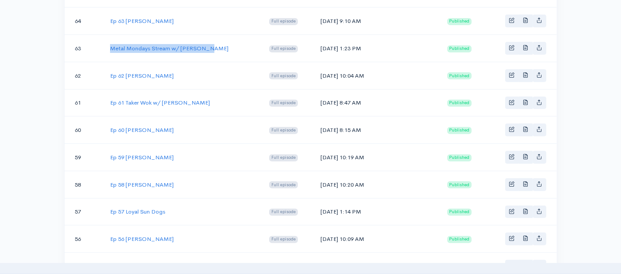
scroll to position [372, 0]
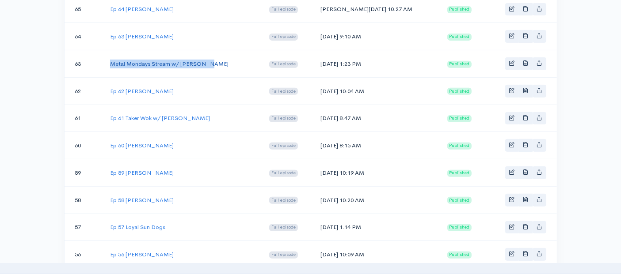
click at [168, 60] on link "Metal Mondays Stream w/ [PERSON_NAME]" at bounding box center [169, 64] width 118 height 8
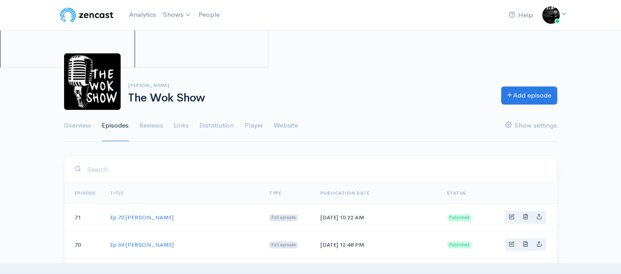
scroll to position [372, 0]
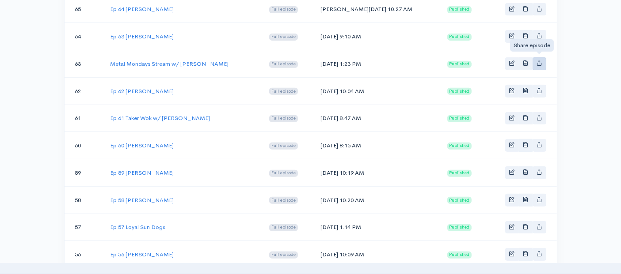
click at [541, 60] on icon "Basic example" at bounding box center [540, 63] width 6 height 6
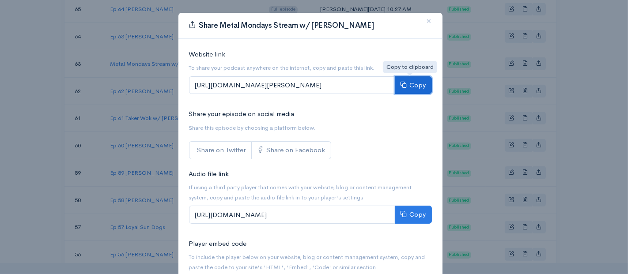
click at [412, 83] on button "Copy" at bounding box center [413, 85] width 37 height 18
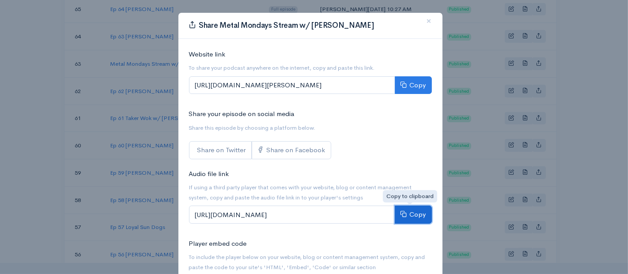
click at [404, 214] on icon at bounding box center [404, 214] width 7 height 7
click at [427, 23] on span "×" at bounding box center [429, 21] width 5 height 13
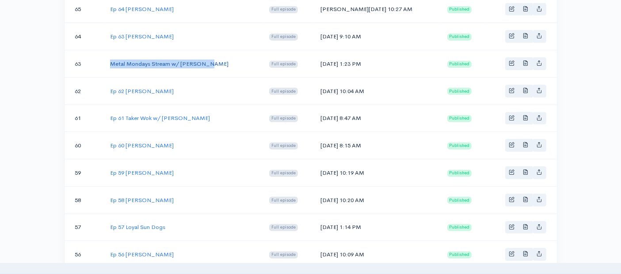
drag, startPoint x: 205, startPoint y: 59, endPoint x: 111, endPoint y: 62, distance: 94.2
click at [111, 62] on td "Metal Mondays Stream w/ [PERSON_NAME]" at bounding box center [182, 63] width 159 height 27
drag, startPoint x: 365, startPoint y: 60, endPoint x: 310, endPoint y: 61, distance: 55.3
click at [313, 61] on td "[DATE] 1:23 PM" at bounding box center [376, 63] width 127 height 27
click at [166, 60] on link "Metal Mondays Stream w/ [PERSON_NAME]" at bounding box center [169, 64] width 118 height 8
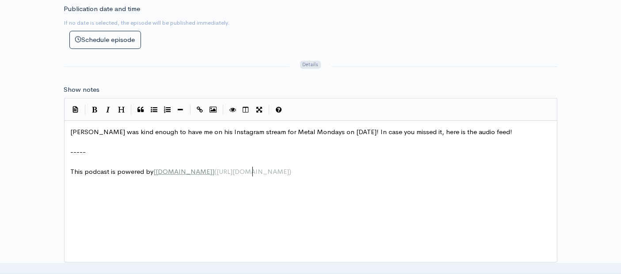
scroll to position [3, 0]
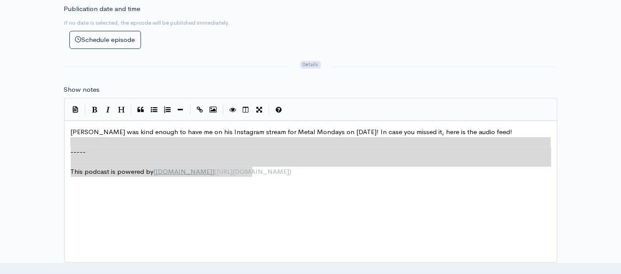
type textarea "[PERSON_NAME] was kind enough to have me on his Instagram stream for Metal Mond…"
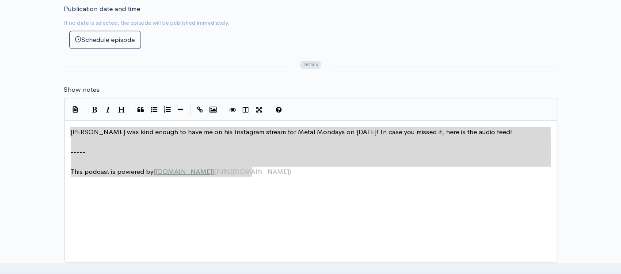
drag, startPoint x: 267, startPoint y: 171, endPoint x: 65, endPoint y: 133, distance: 205.6
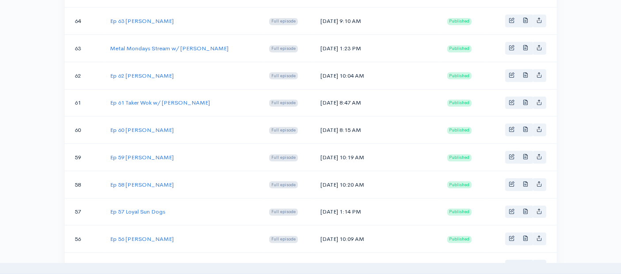
scroll to position [372, 0]
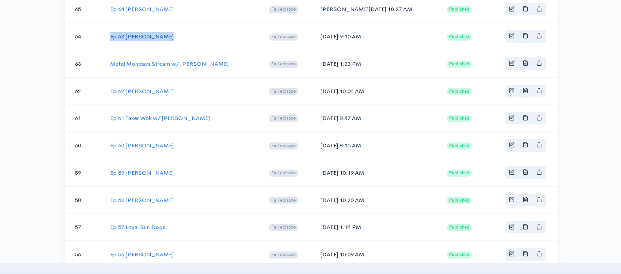
drag, startPoint x: 171, startPoint y: 32, endPoint x: 110, endPoint y: 33, distance: 61.4
click at [110, 33] on td "Ep 63 [PERSON_NAME]" at bounding box center [182, 36] width 159 height 27
drag, startPoint x: 363, startPoint y: 32, endPoint x: 316, endPoint y: 33, distance: 47.7
click at [316, 33] on td "[DATE] 9:10 AM" at bounding box center [376, 36] width 127 height 27
click at [137, 33] on link "Ep 63 [PERSON_NAME]" at bounding box center [142, 37] width 64 height 8
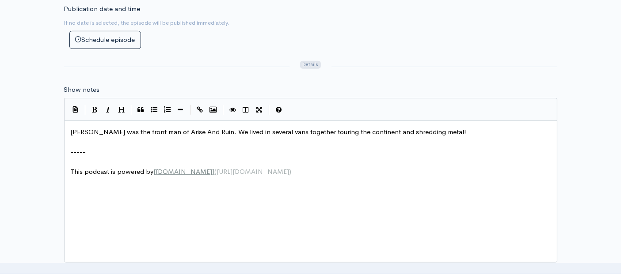
scroll to position [3, 0]
type textarea "[PERSON_NAME] was the front man of Arise And Ruin. We lived in several vans tog…"
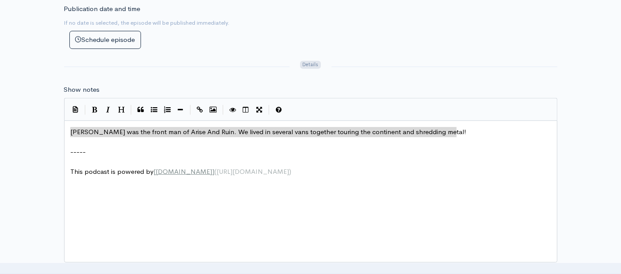
drag, startPoint x: 465, startPoint y: 129, endPoint x: 133, endPoint y: 116, distance: 332.6
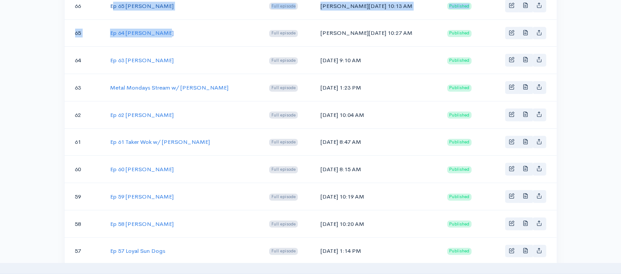
scroll to position [343, 0]
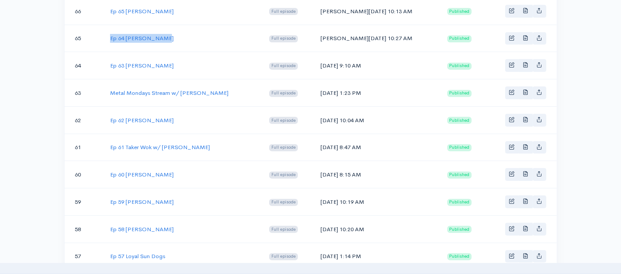
drag, startPoint x: 172, startPoint y: 6, endPoint x: 111, endPoint y: 30, distance: 65.9
click at [111, 30] on td "Ep 64 [PERSON_NAME]" at bounding box center [182, 38] width 159 height 27
click at [358, 34] on td "[PERSON_NAME][DATE] 10:27 AM" at bounding box center [376, 38] width 127 height 27
click at [357, 34] on td "[PERSON_NAME][DATE] 10:27 AM" at bounding box center [376, 38] width 127 height 27
click at [362, 34] on td "[PERSON_NAME][DATE] 10:27 AM" at bounding box center [376, 38] width 127 height 27
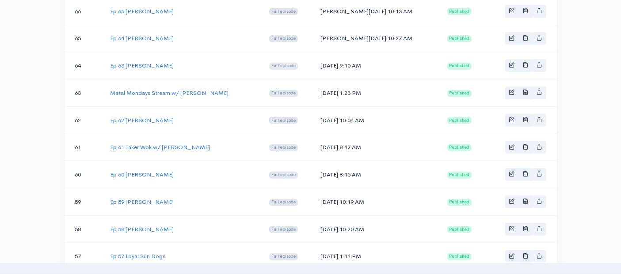
drag, startPoint x: 361, startPoint y: 34, endPoint x: 316, endPoint y: 32, distance: 45.6
click at [316, 32] on td "[PERSON_NAME][DATE] 10:27 AM" at bounding box center [376, 38] width 127 height 27
click at [157, 34] on link "Ep 64 [PERSON_NAME]" at bounding box center [142, 38] width 64 height 8
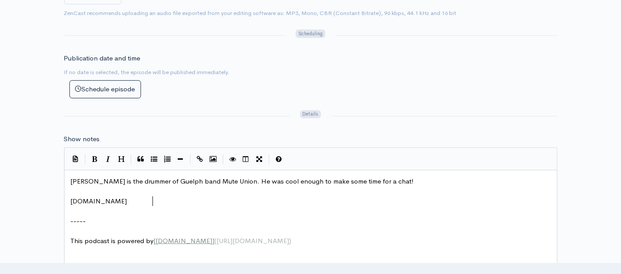
scroll to position [3, 0]
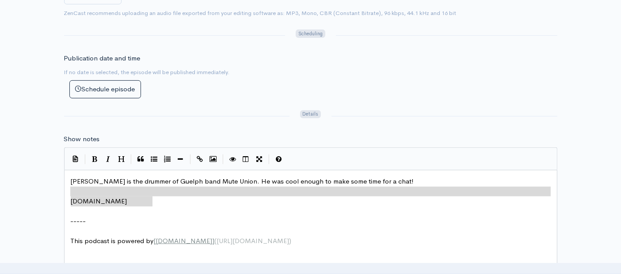
type textarea "[PERSON_NAME] is the drummer of Guelph band Mute Union. He was cool enough to m…"
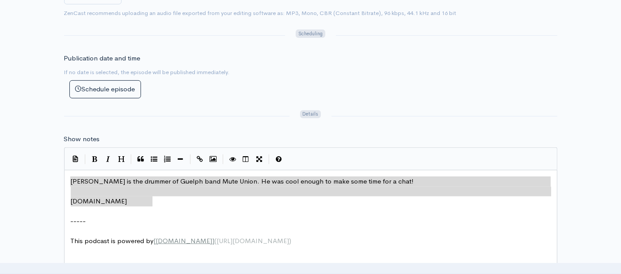
drag, startPoint x: 156, startPoint y: 201, endPoint x: 52, endPoint y: 174, distance: 108.0
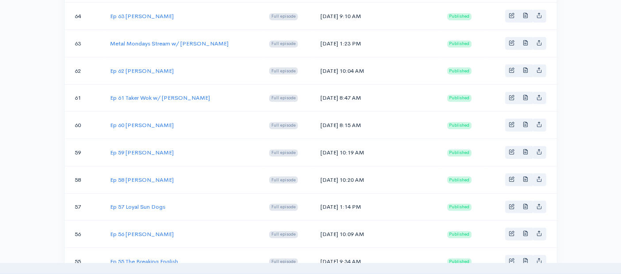
scroll to position [343, 0]
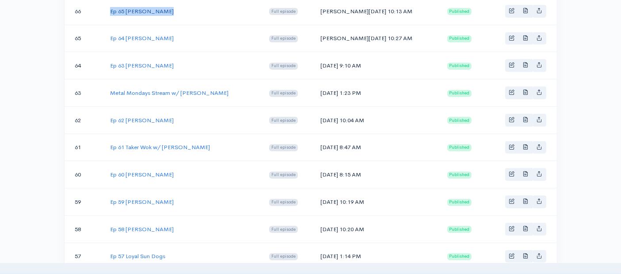
drag, startPoint x: 167, startPoint y: 8, endPoint x: 111, endPoint y: 8, distance: 55.7
click at [111, 8] on td "Ep 65 [PERSON_NAME]" at bounding box center [182, 10] width 159 height 27
drag, startPoint x: 362, startPoint y: 6, endPoint x: 316, endPoint y: 7, distance: 45.5
click at [316, 7] on td "[PERSON_NAME][DATE] 10:13 AM" at bounding box center [376, 10] width 127 height 27
click at [144, 8] on link "Ep 65 [PERSON_NAME]" at bounding box center [142, 12] width 64 height 8
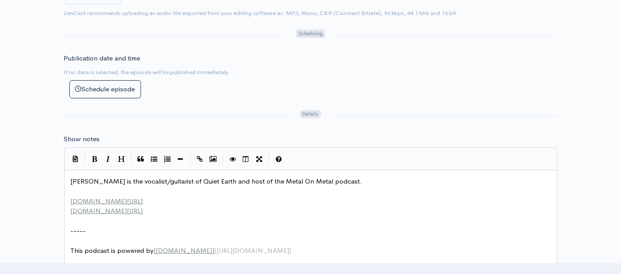
scroll to position [3, 0]
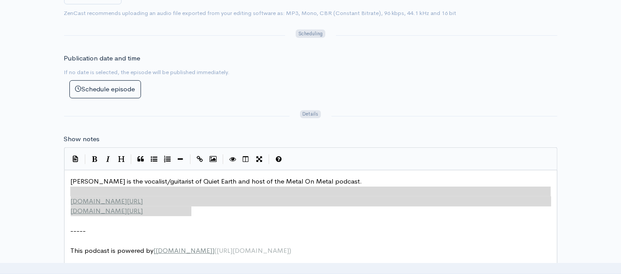
type textarea "[PERSON_NAME] is the vocalist/guitarist of Quiet Earth and host of the Metal On…"
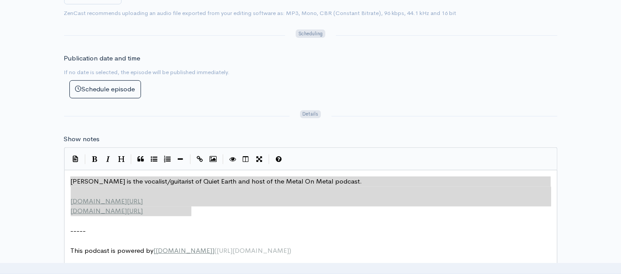
drag, startPoint x: 198, startPoint y: 214, endPoint x: 31, endPoint y: 181, distance: 170.2
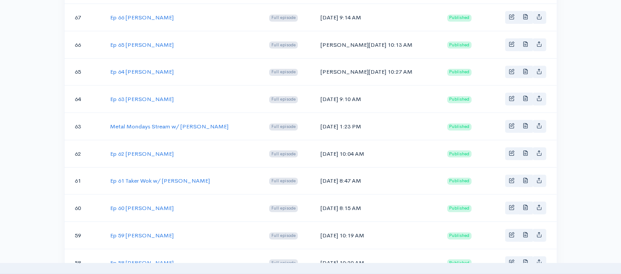
scroll to position [294, 0]
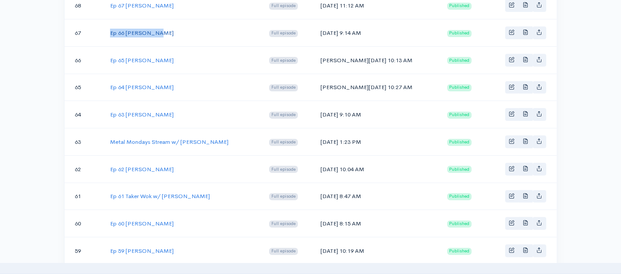
drag, startPoint x: 159, startPoint y: 32, endPoint x: 110, endPoint y: 30, distance: 49.5
click at [110, 30] on td "Ep 66 [PERSON_NAME]" at bounding box center [182, 32] width 159 height 27
drag, startPoint x: 359, startPoint y: 31, endPoint x: 316, endPoint y: 32, distance: 43.3
click at [316, 32] on td "[DATE] 9:14 AM" at bounding box center [376, 32] width 127 height 27
click at [151, 29] on link "Ep 66 [PERSON_NAME]" at bounding box center [142, 33] width 64 height 8
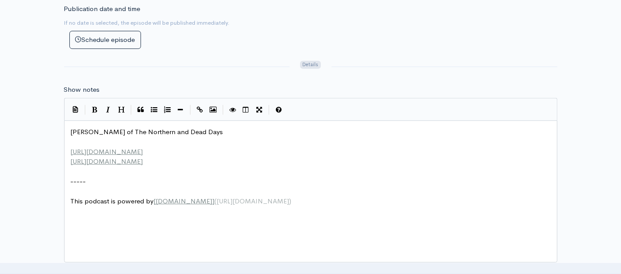
scroll to position [3, 0]
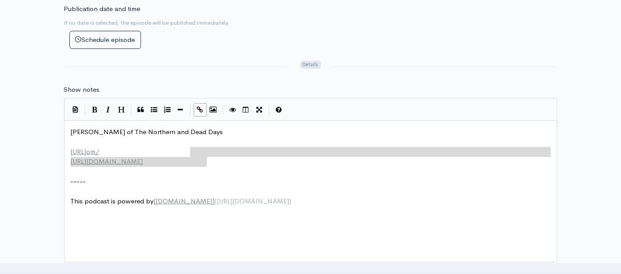
type textarea "[PERSON_NAME] of The Northern and Dead Days [URL][DOMAIN_NAME] [URL][DOMAIN_NAM…"
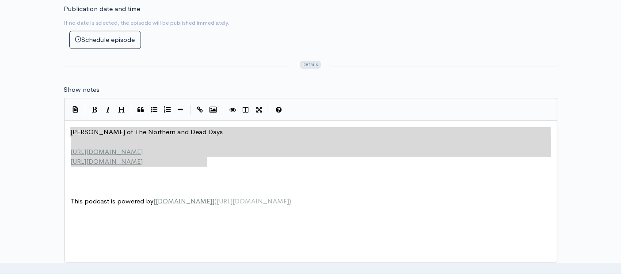
drag, startPoint x: 210, startPoint y: 161, endPoint x: 40, endPoint y: 125, distance: 173.6
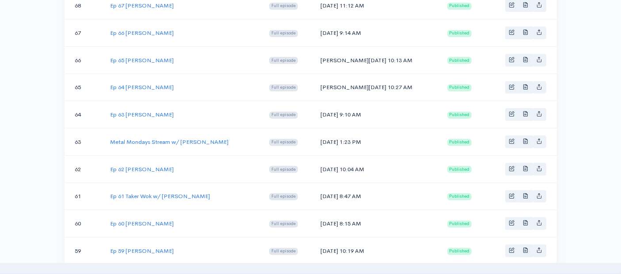
scroll to position [245, 0]
